Goal: Check status

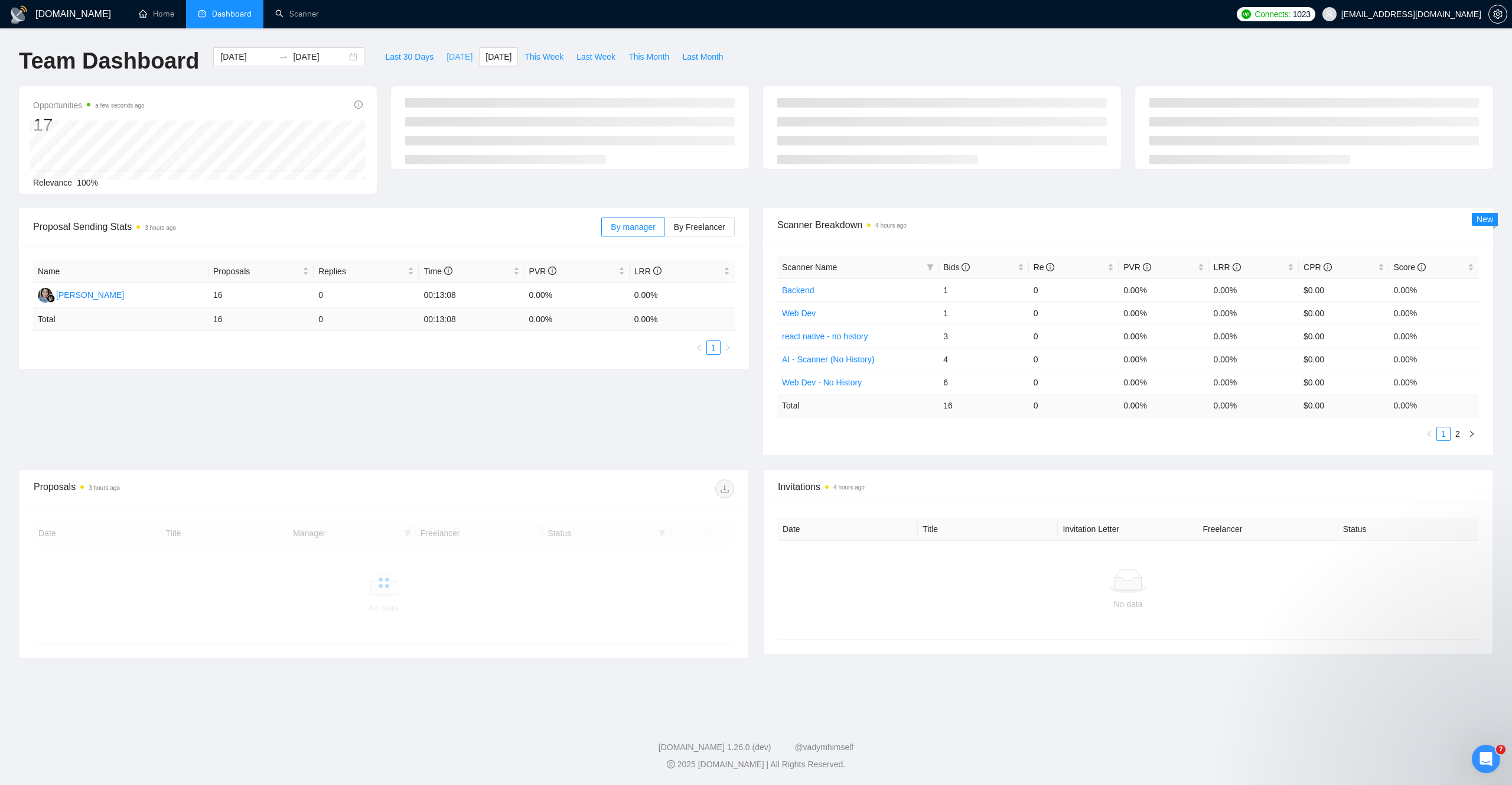
click at [451, 55] on span "[DATE]" at bounding box center [459, 56] width 26 height 13
type input "[DATE]"
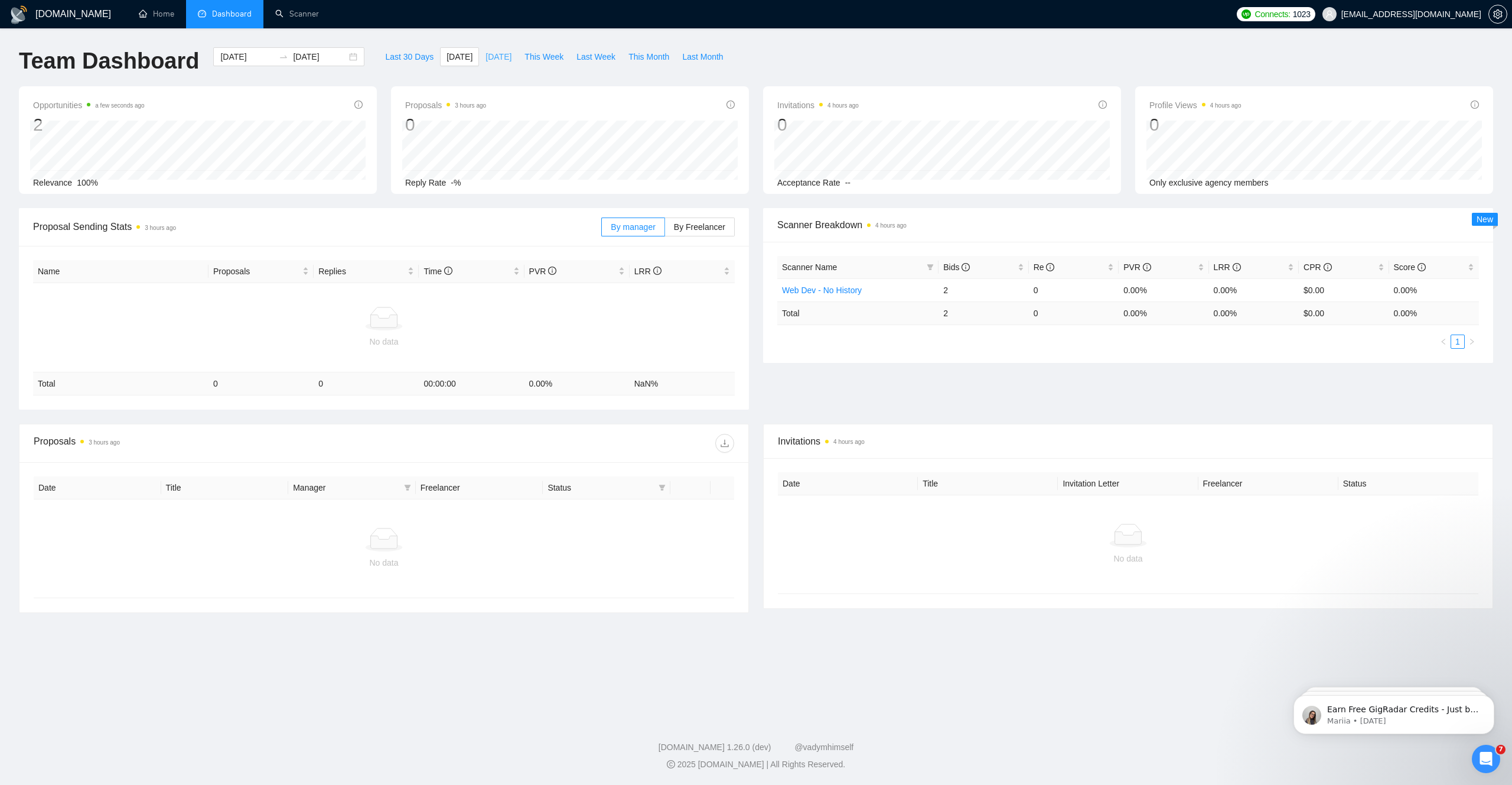
click at [499, 55] on span "[DATE]" at bounding box center [499, 56] width 26 height 13
type input "[DATE]"
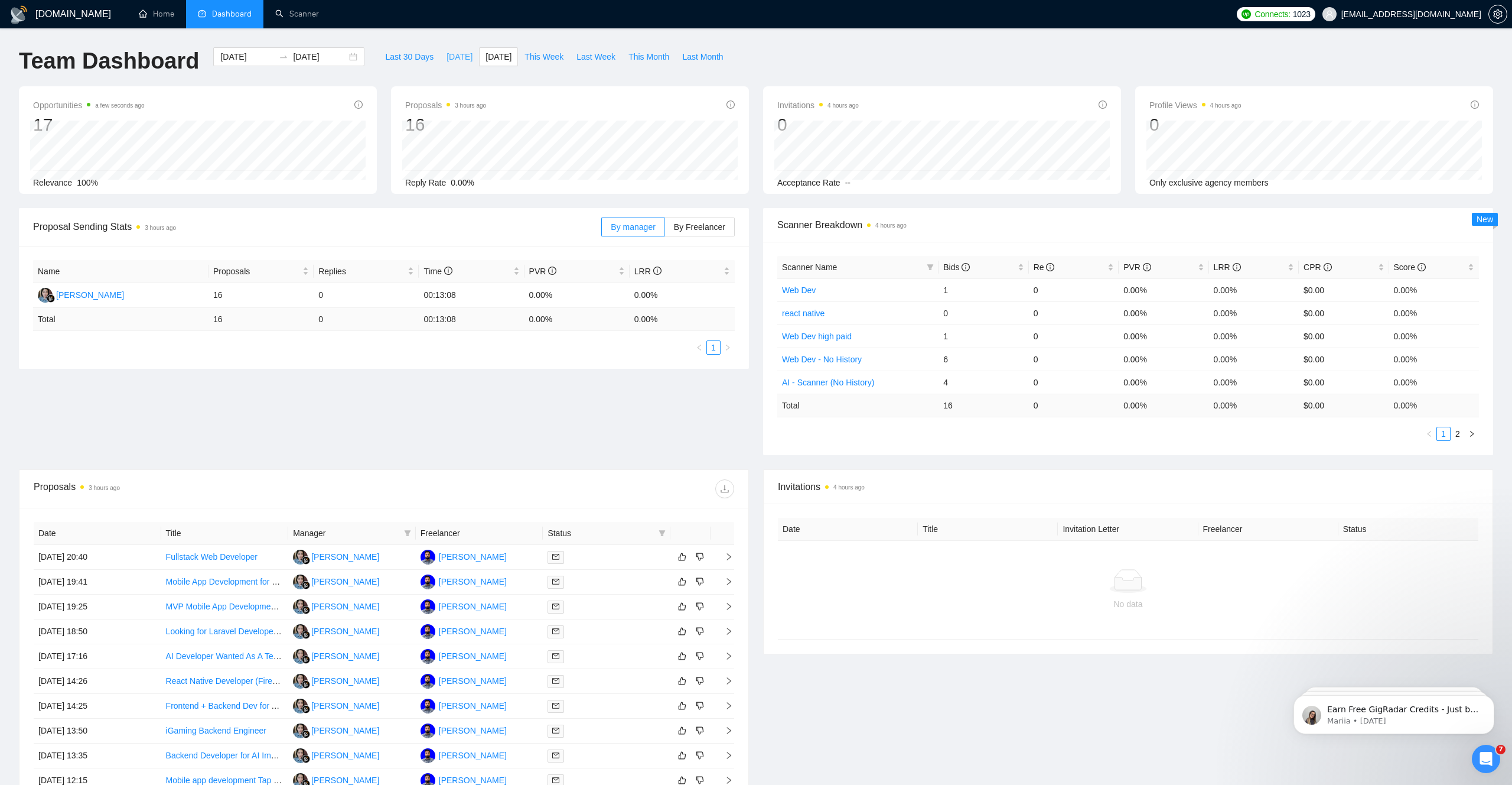
click at [447, 60] on span "[DATE]" at bounding box center [459, 56] width 26 height 13
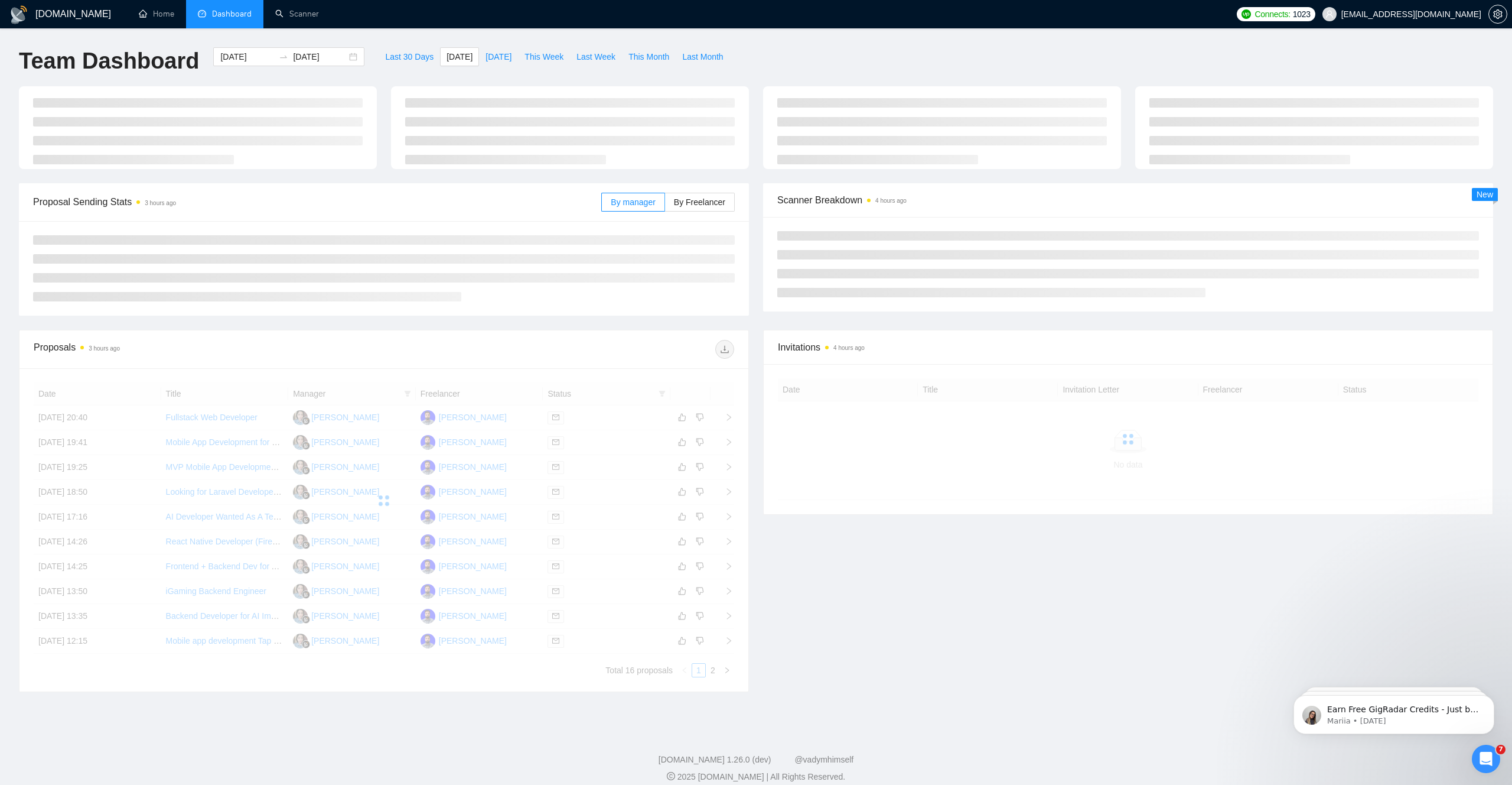
type input "[DATE]"
